Goal: Task Accomplishment & Management: Complete application form

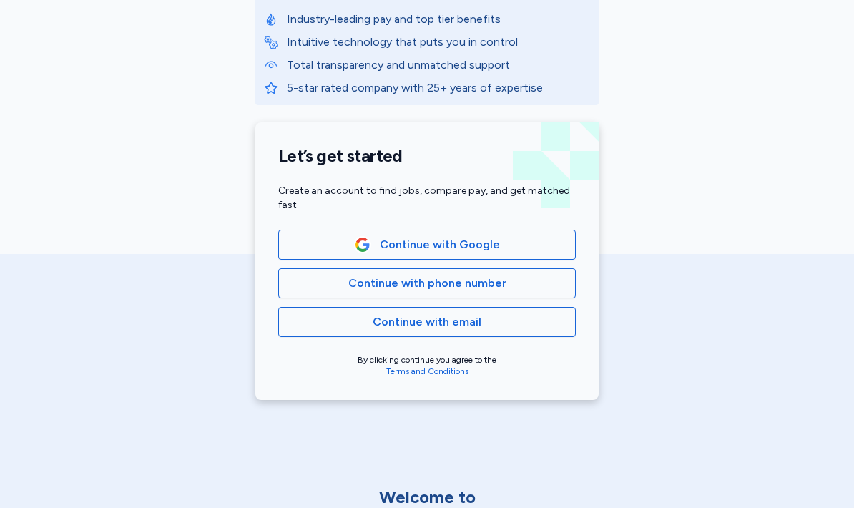
scroll to position [253, 0]
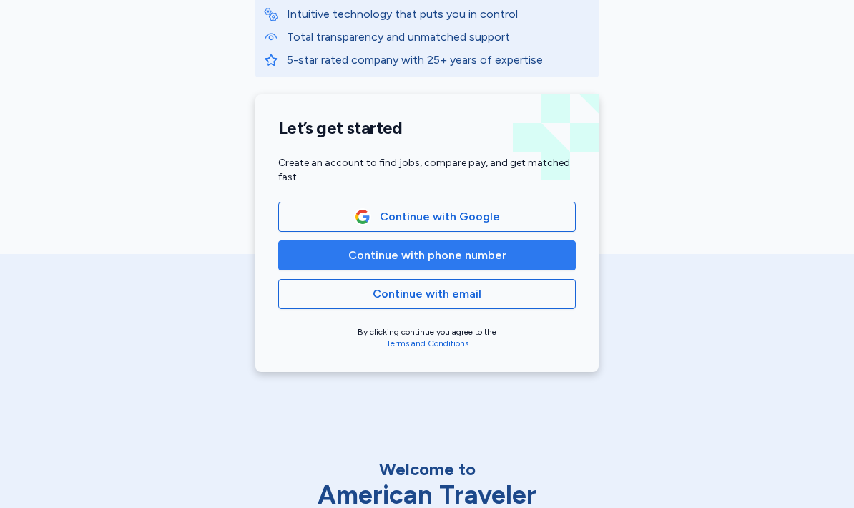
click at [514, 253] on span "Continue with phone number" at bounding box center [426, 255] width 273 height 17
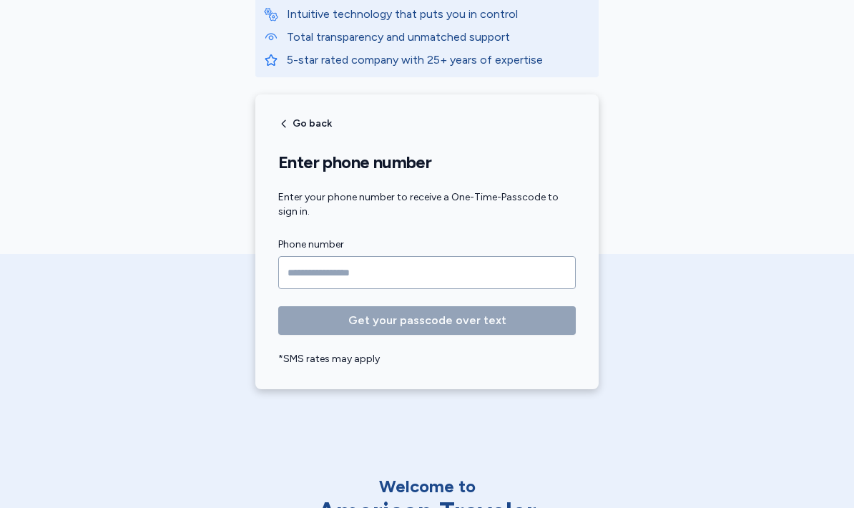
click at [519, 268] on input "Phone number" at bounding box center [427, 272] width 298 height 33
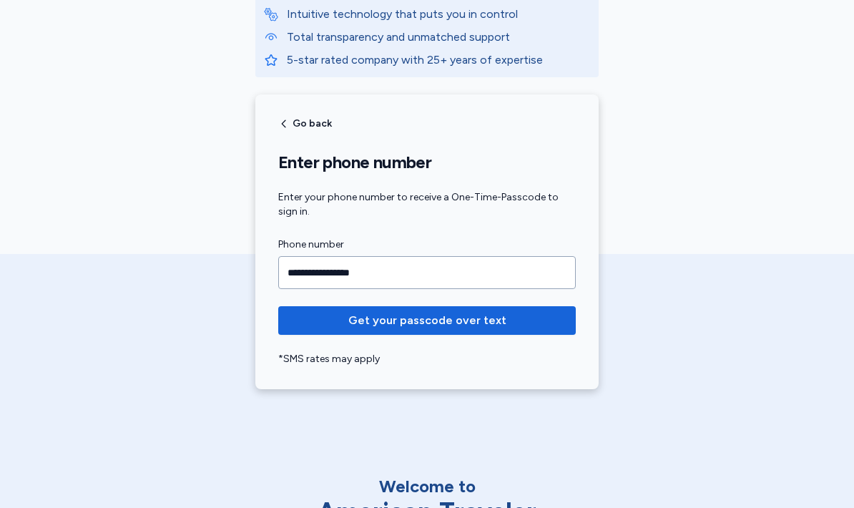
type input "**********"
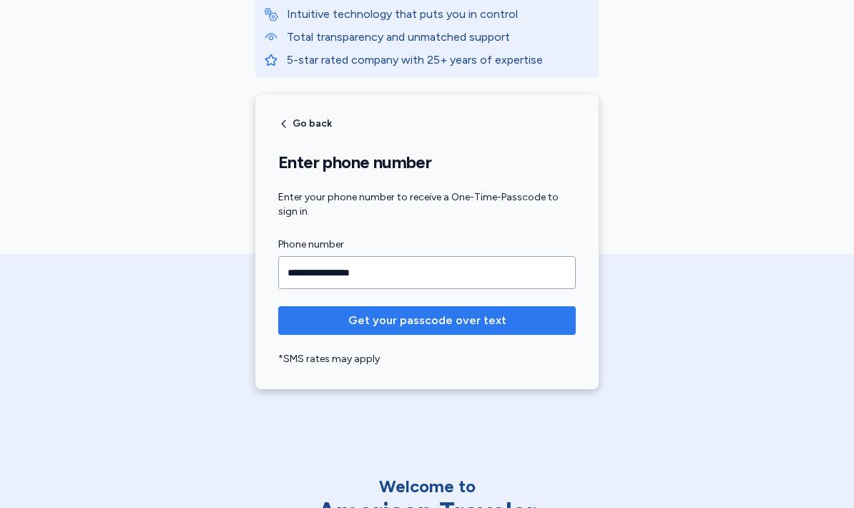
click at [552, 321] on span "Get your passcode over text" at bounding box center [427, 320] width 275 height 17
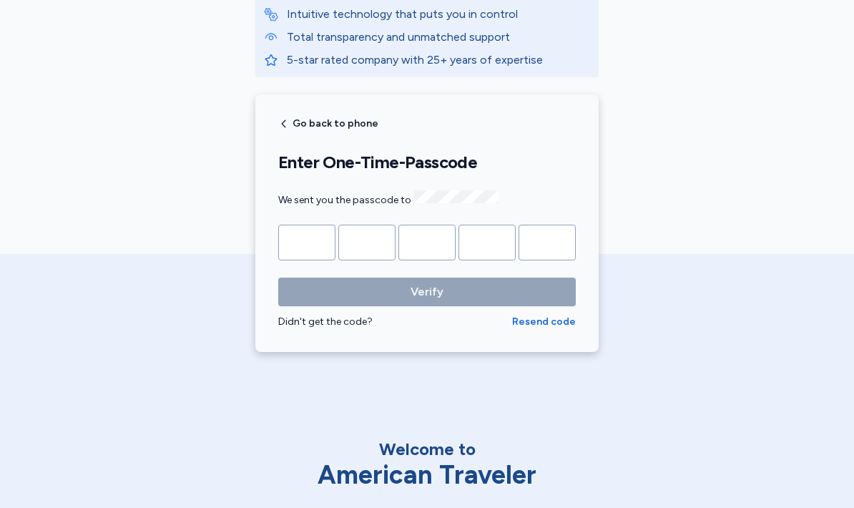
click at [310, 242] on input "Please enter OTP character 1" at bounding box center [306, 243] width 57 height 36
click at [732, 253] on div "American Traveler Why thousands of professionals trust us Industry-leading pay …" at bounding box center [427, 58] width 854 height 622
click at [294, 235] on input "Please enter OTP character 1" at bounding box center [306, 243] width 57 height 36
type input "*"
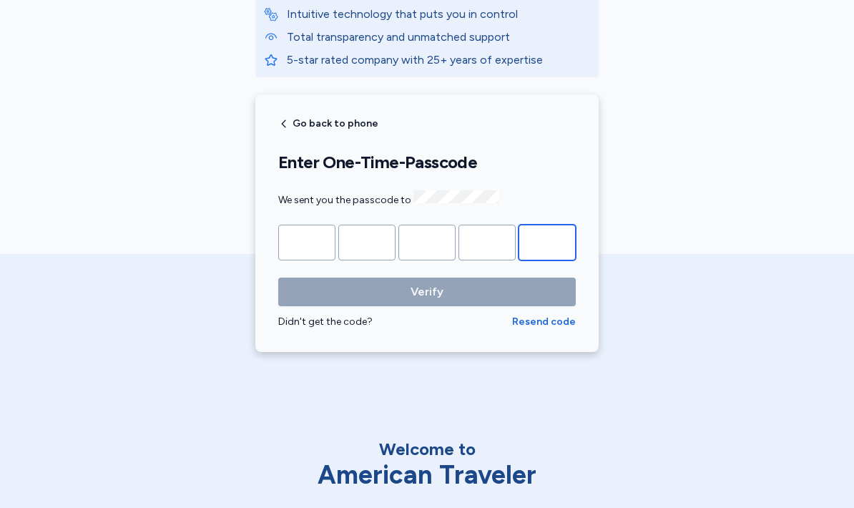
type input "*"
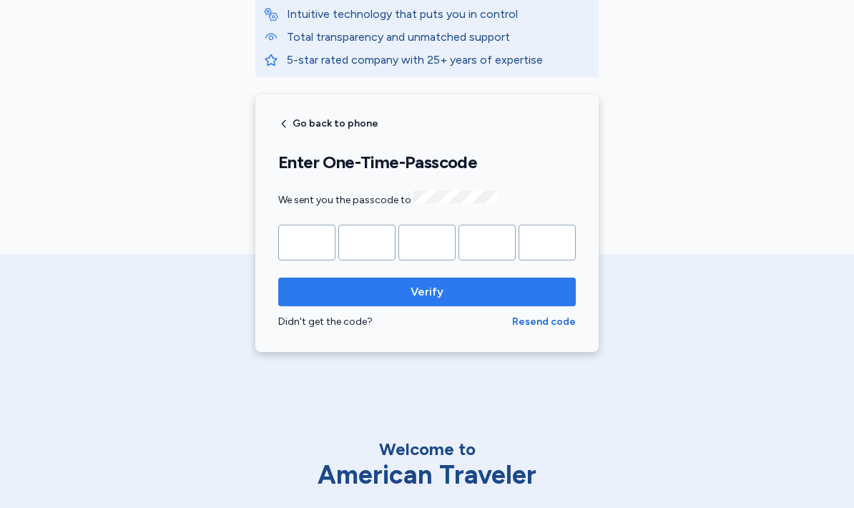
click at [544, 283] on span "Verify" at bounding box center [427, 291] width 275 height 17
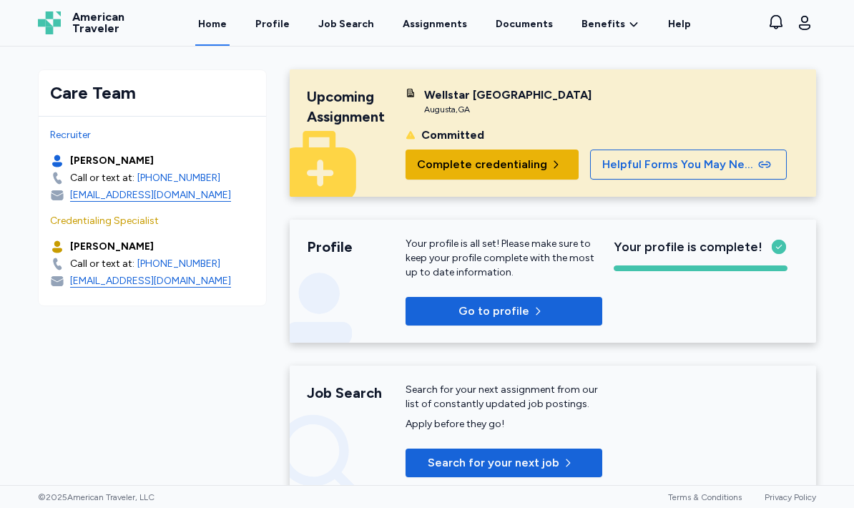
click at [522, 173] on span "Complete credentialing" at bounding box center [482, 164] width 130 height 17
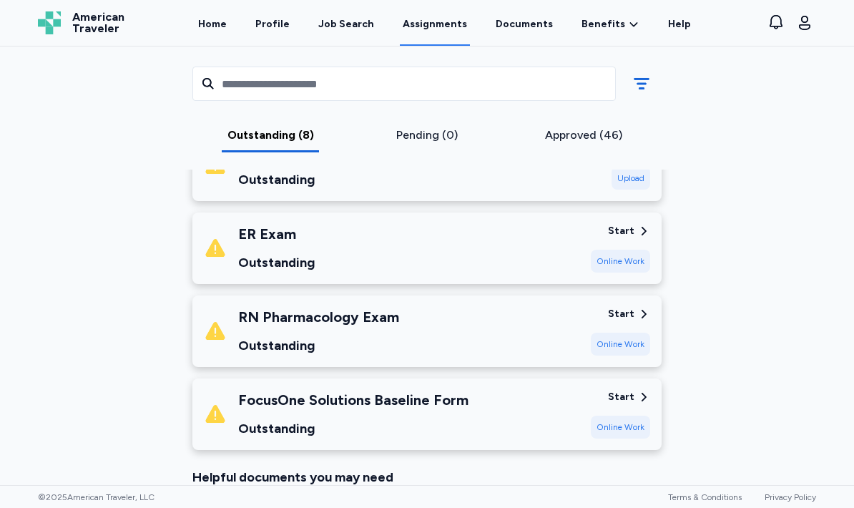
scroll to position [600, 0]
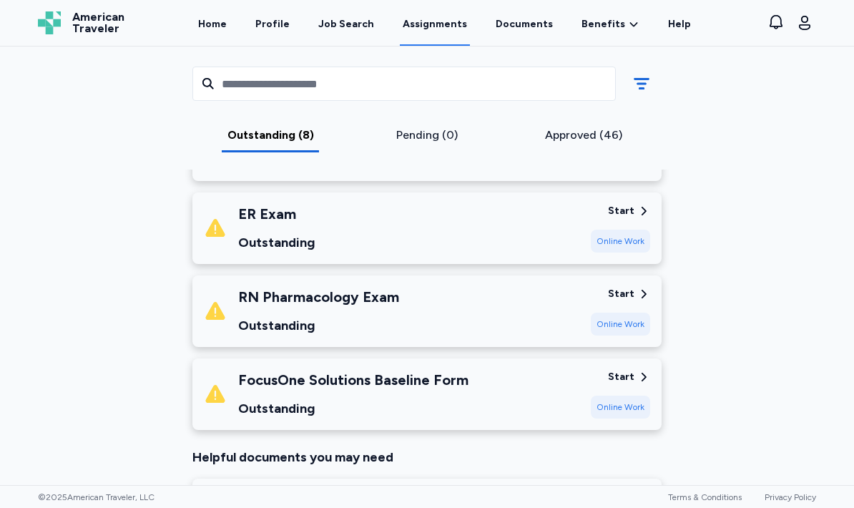
click at [630, 304] on div "Start Online Work" at bounding box center [620, 311] width 59 height 49
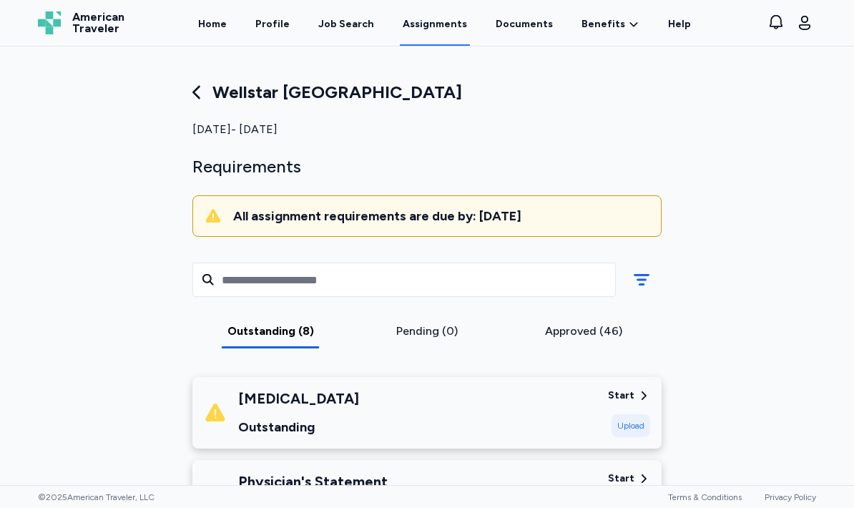
scroll to position [0, 0]
